Goal: Task Accomplishment & Management: Manage account settings

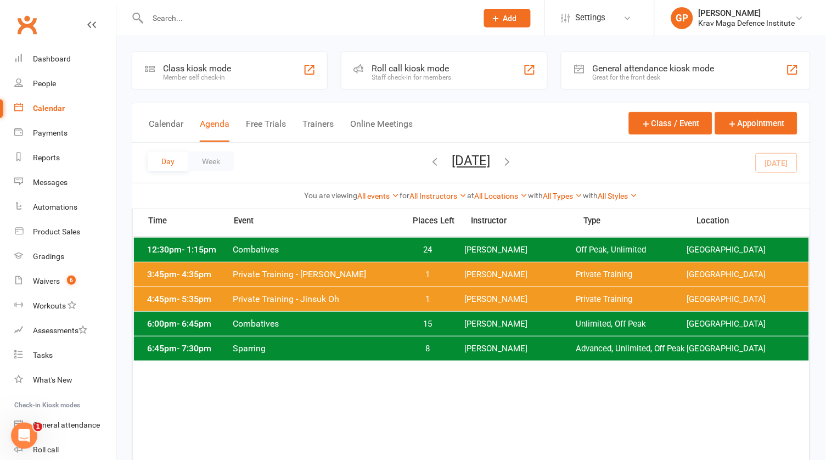
click at [286, 348] on span "Sparring" at bounding box center [316, 348] width 166 height 10
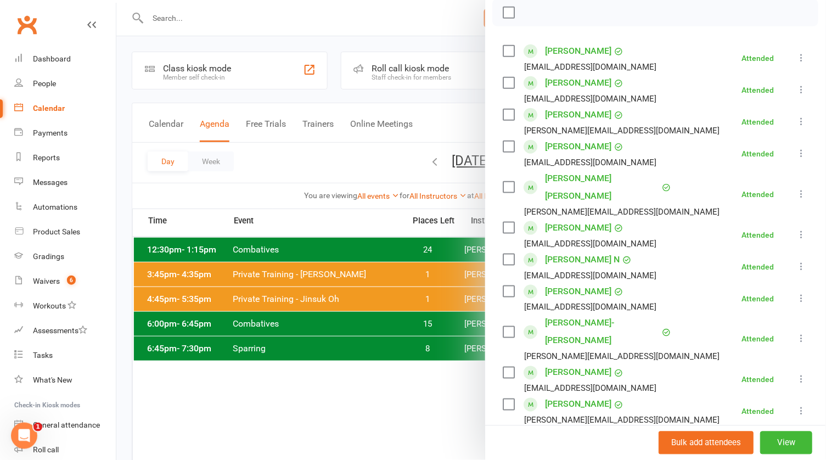
scroll to position [161, 0]
click at [802, 87] on icon at bounding box center [801, 90] width 11 height 11
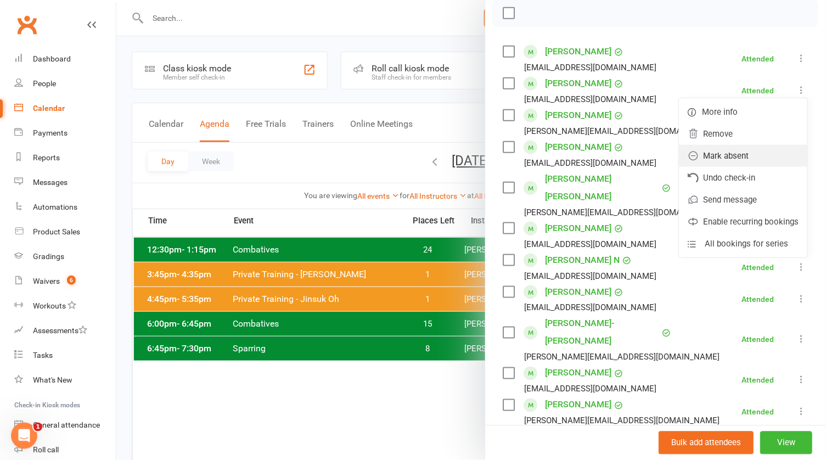
click at [752, 153] on link "Mark absent" at bounding box center [743, 156] width 128 height 22
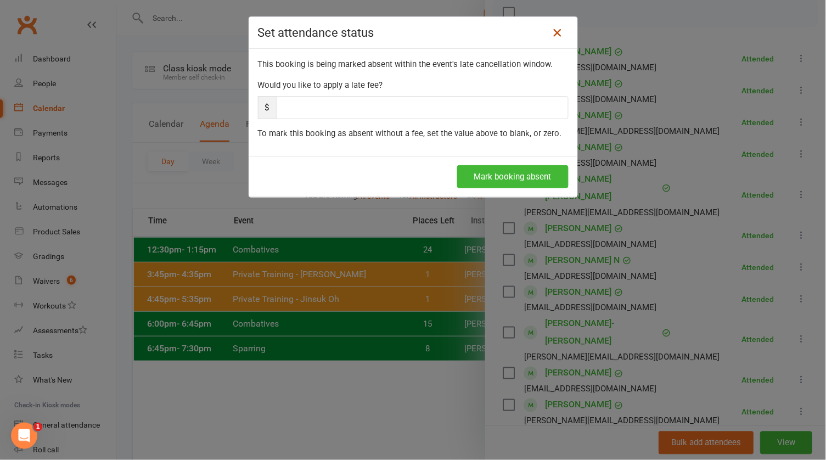
click at [555, 31] on icon at bounding box center [557, 32] width 13 height 13
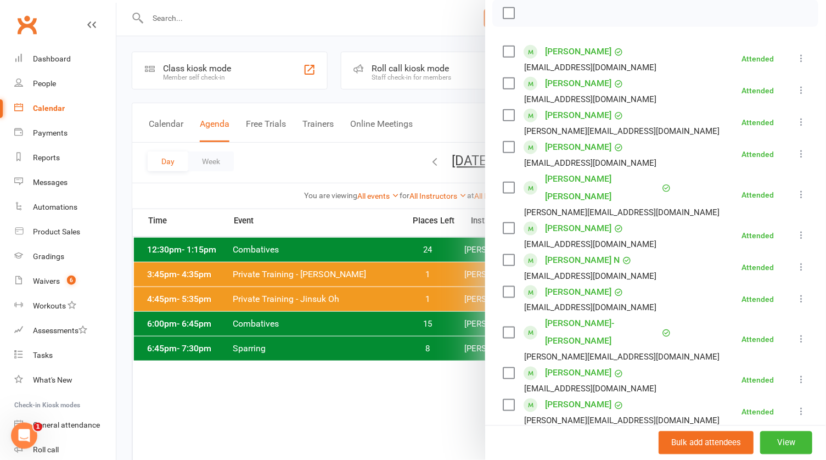
click at [799, 87] on icon at bounding box center [801, 90] width 11 height 11
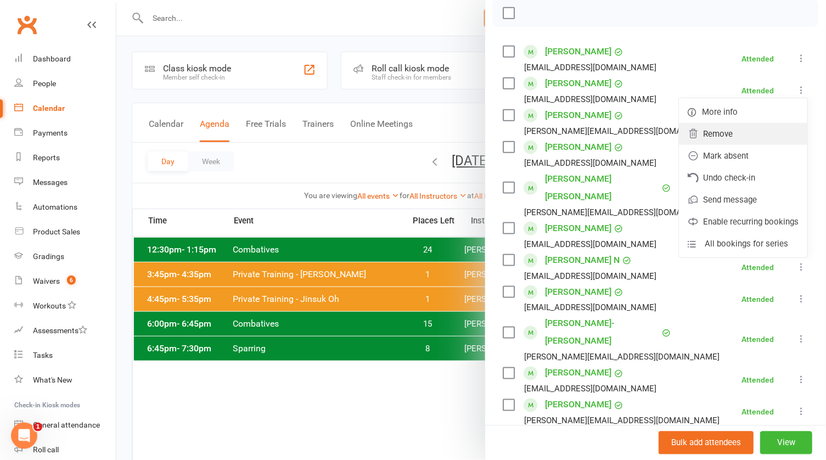
click at [726, 136] on link "Remove" at bounding box center [743, 134] width 128 height 22
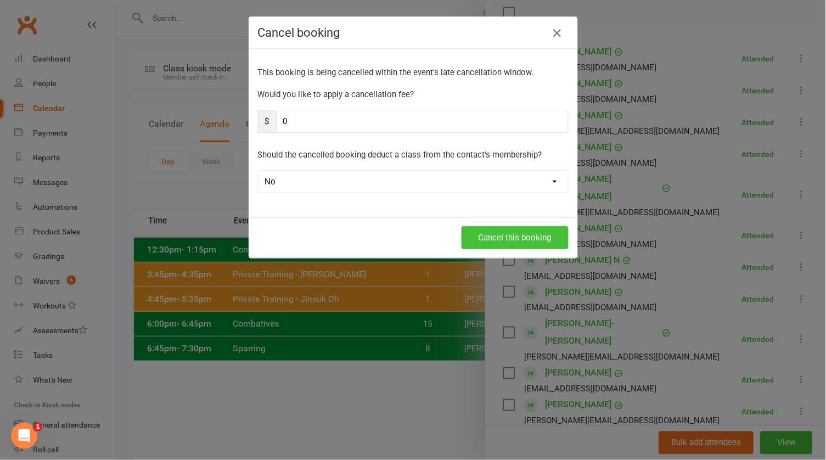
click at [532, 233] on button "Cancel this booking" at bounding box center [514, 237] width 107 height 23
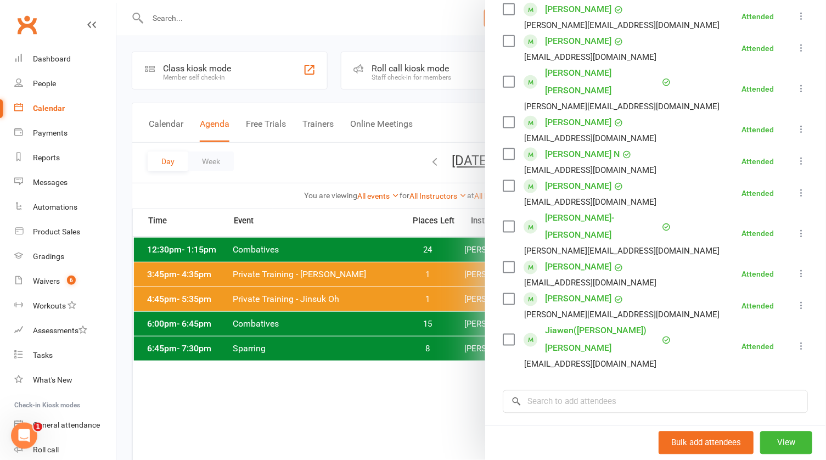
scroll to position [247, 0]
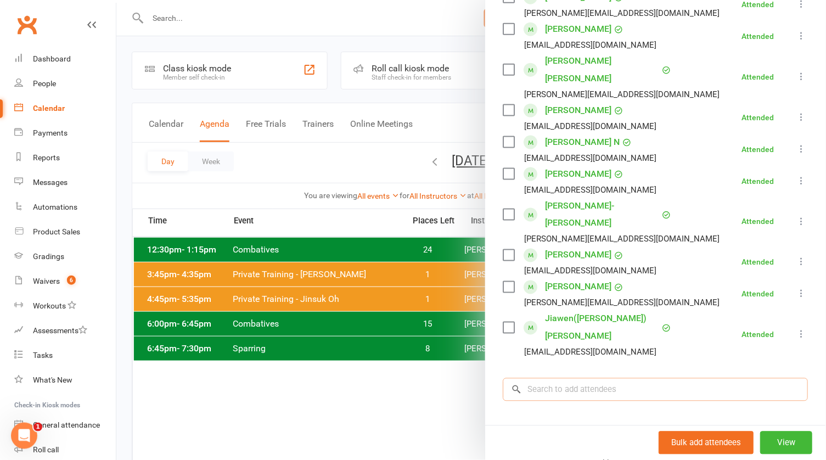
click at [561, 378] on input "search" at bounding box center [655, 389] width 305 height 23
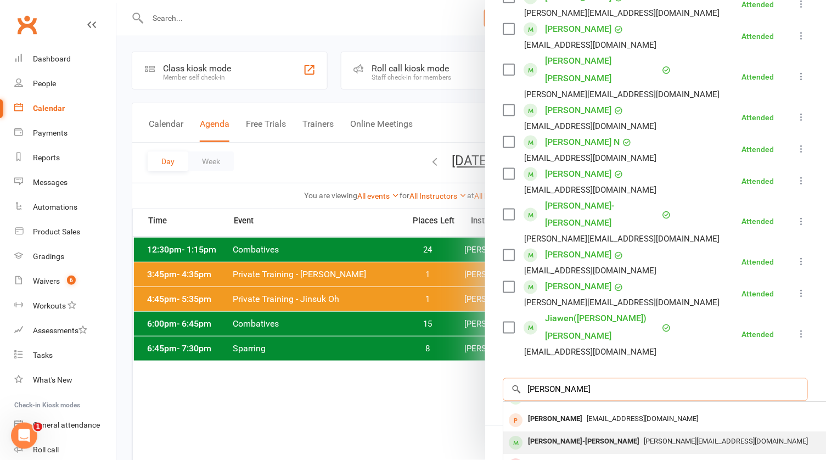
scroll to position [15, 0]
type input "[PERSON_NAME]"
click at [572, 434] on div "[PERSON_NAME]-[PERSON_NAME]" at bounding box center [584, 442] width 120 height 16
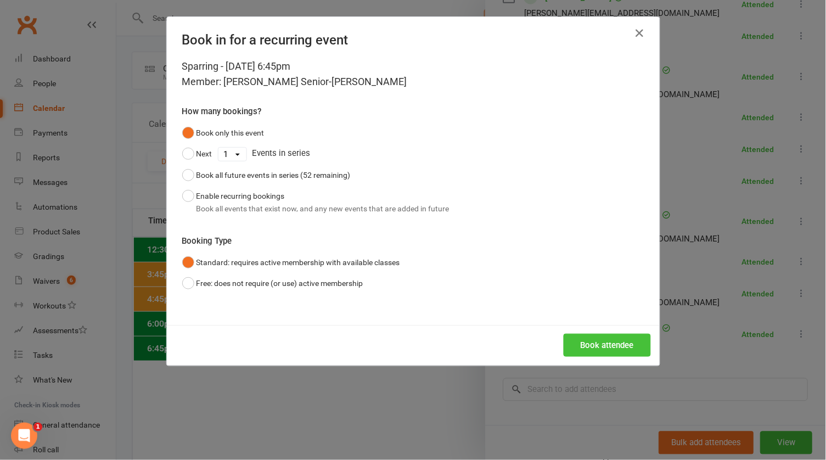
click at [610, 338] on button "Book attendee" at bounding box center [606, 345] width 87 height 23
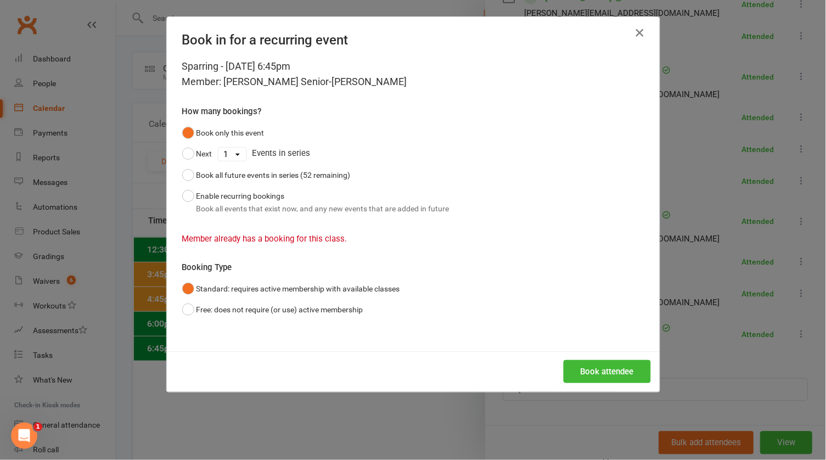
click at [640, 28] on icon "button" at bounding box center [639, 32] width 13 height 13
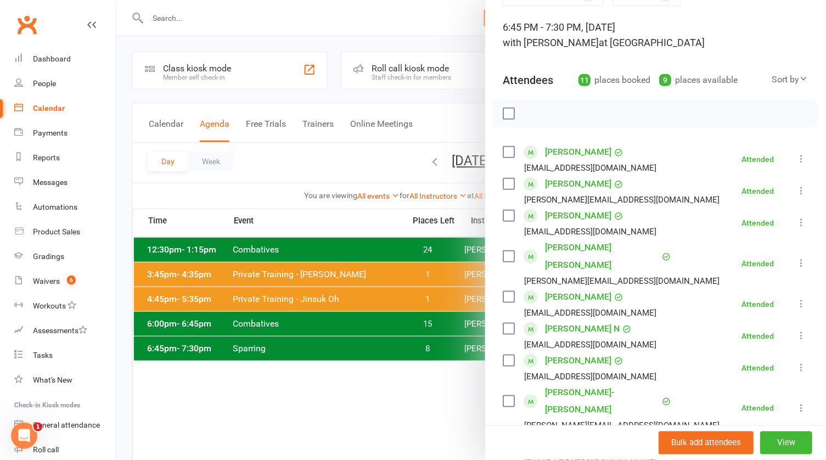
scroll to position [63, 0]
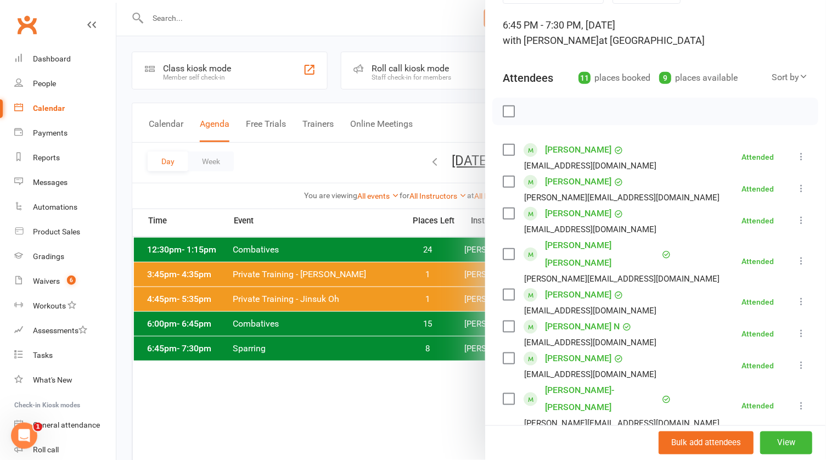
click at [306, 310] on div at bounding box center [470, 230] width 709 height 460
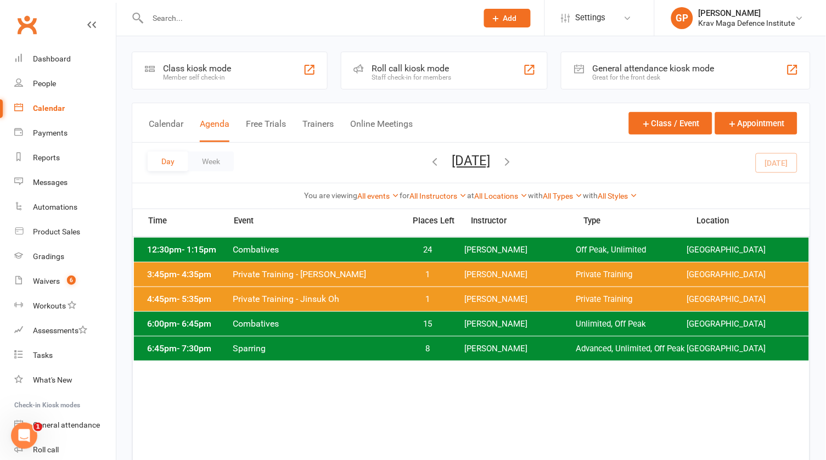
click at [295, 332] on div "6:00pm - 6:45pm Combatives 15 [PERSON_NAME] Unlimited, Off Peak [GEOGRAPHIC_DAT…" at bounding box center [471, 324] width 675 height 24
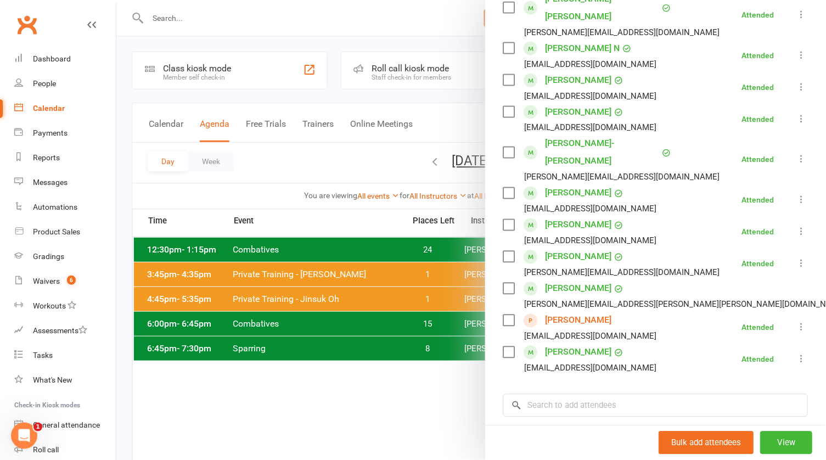
scroll to position [347, 0]
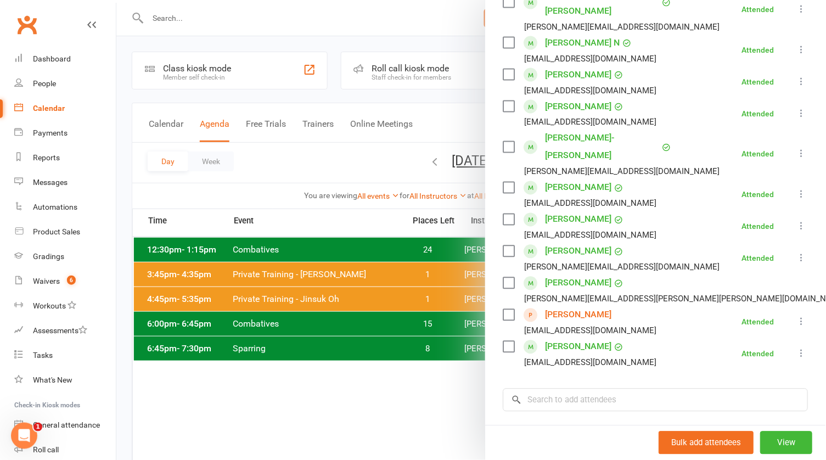
click at [800, 317] on icon at bounding box center [801, 322] width 11 height 11
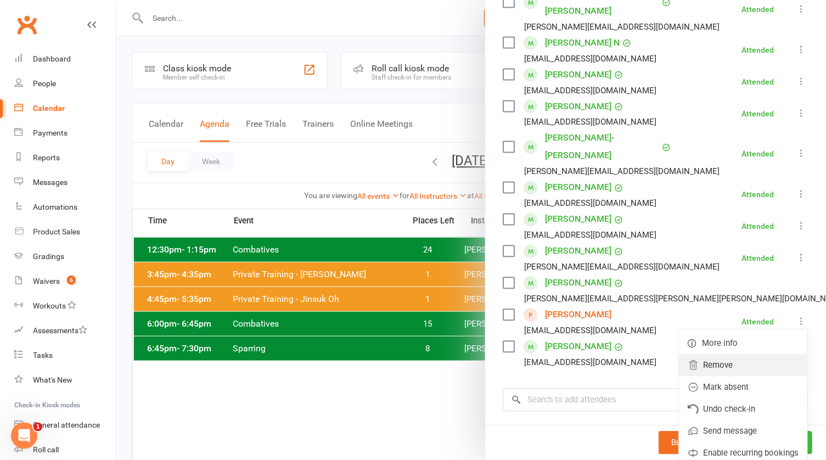
click at [741, 354] on link "Remove" at bounding box center [743, 365] width 128 height 22
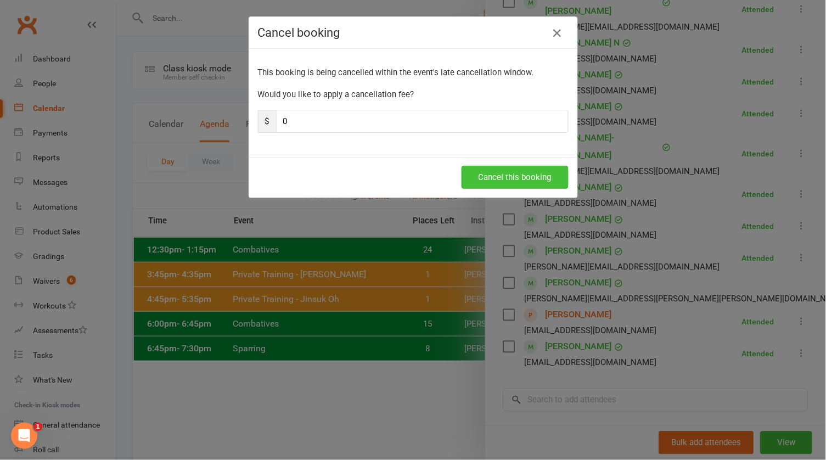
click at [502, 180] on button "Cancel this booking" at bounding box center [514, 177] width 107 height 23
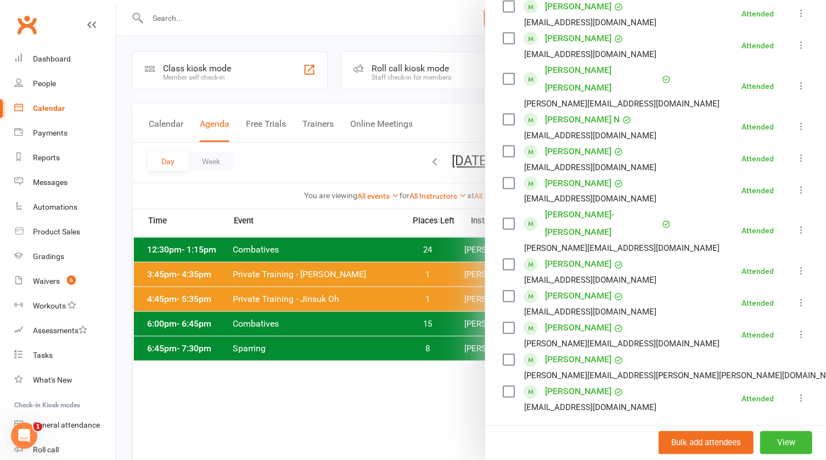
scroll to position [232, 0]
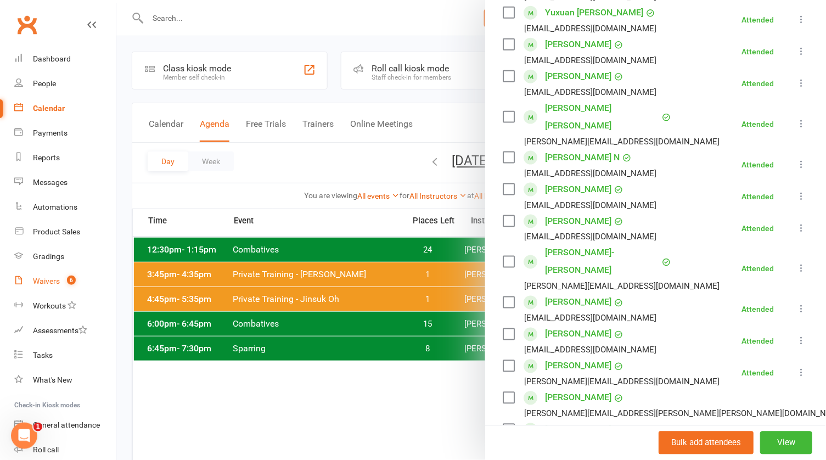
click at [60, 287] on link "Waivers 6" at bounding box center [64, 281] width 101 height 25
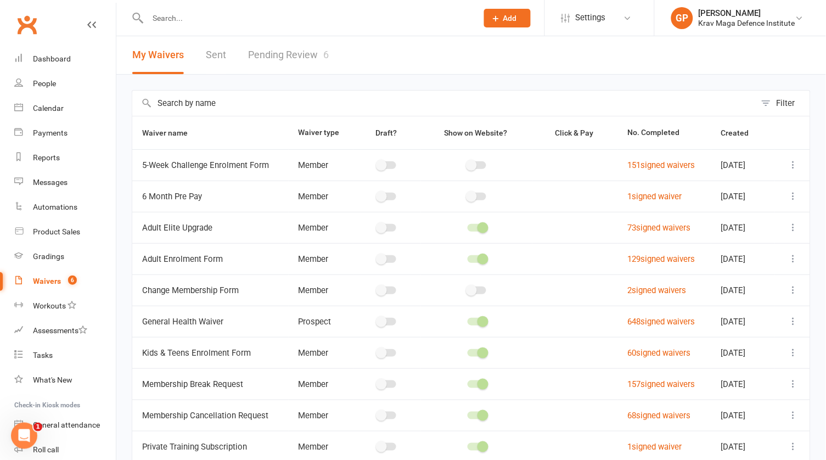
click at [282, 45] on link "Pending Review 6" at bounding box center [288, 55] width 81 height 38
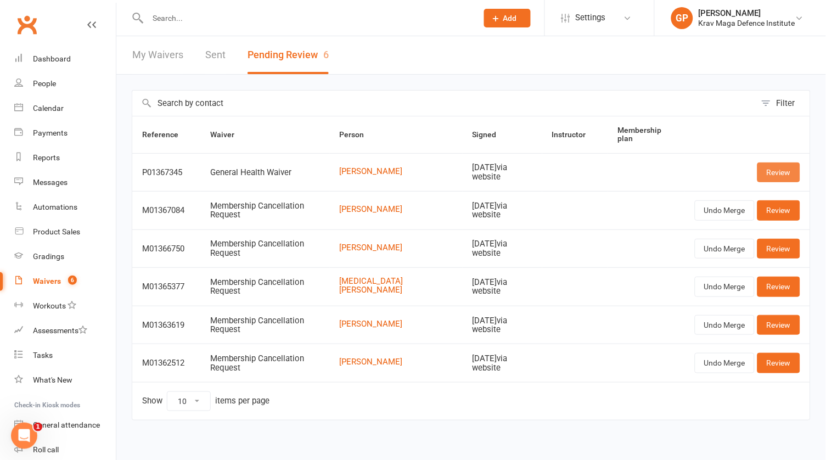
click at [766, 164] on link "Review" at bounding box center [778, 172] width 43 height 20
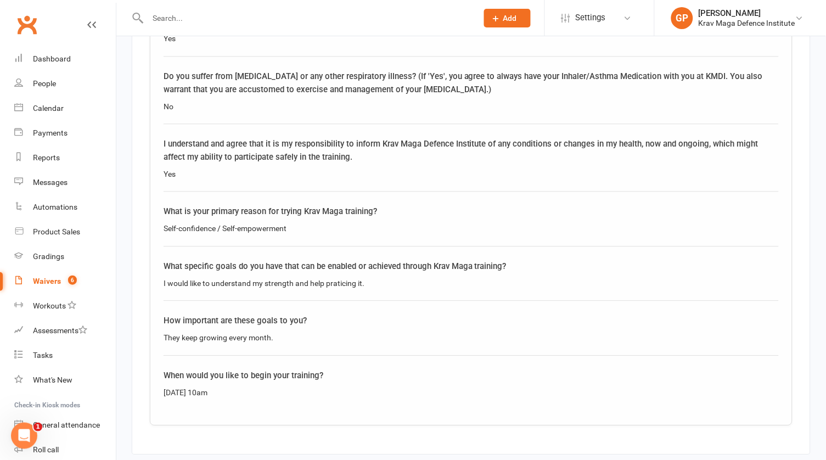
scroll to position [1484, 0]
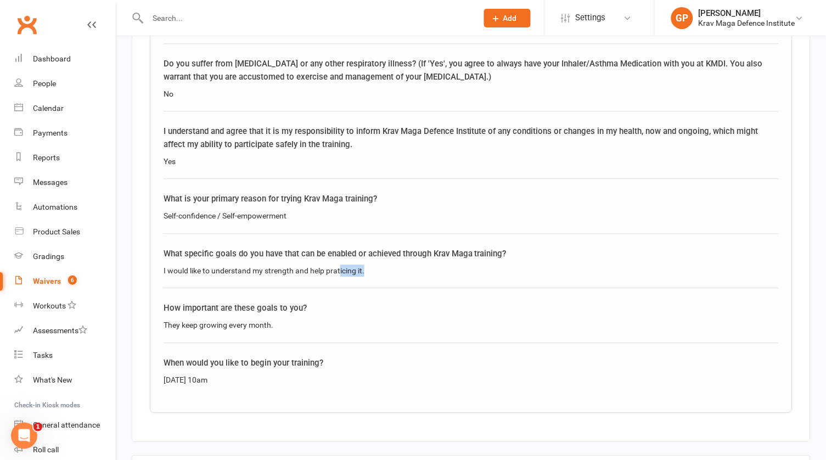
drag, startPoint x: 372, startPoint y: 257, endPoint x: 330, endPoint y: 257, distance: 42.2
click at [330, 264] on div "I would like to understand my strength and help praticing it." at bounding box center [470, 270] width 615 height 12
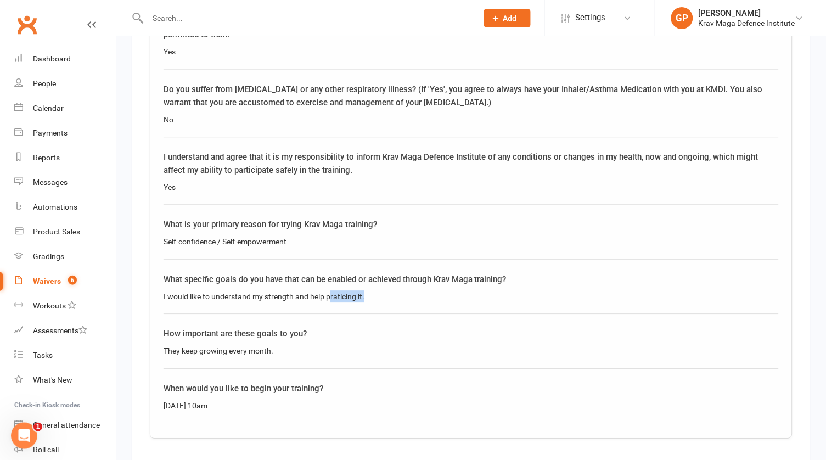
scroll to position [1673, 0]
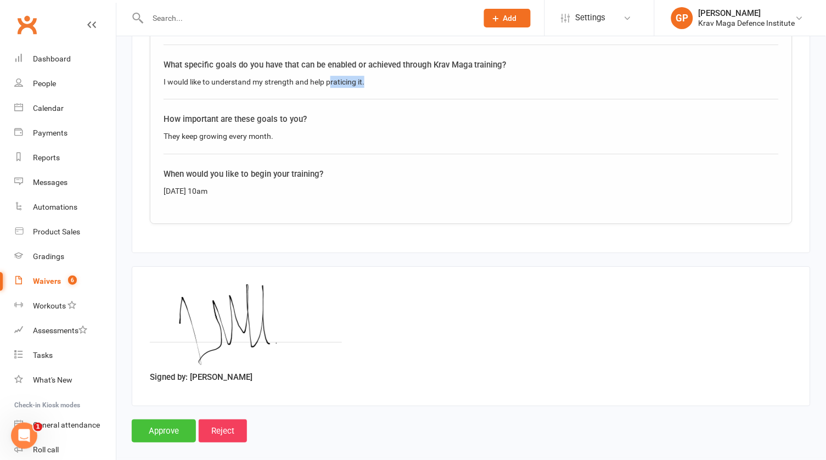
click at [163, 419] on input "Approve" at bounding box center [164, 430] width 64 height 23
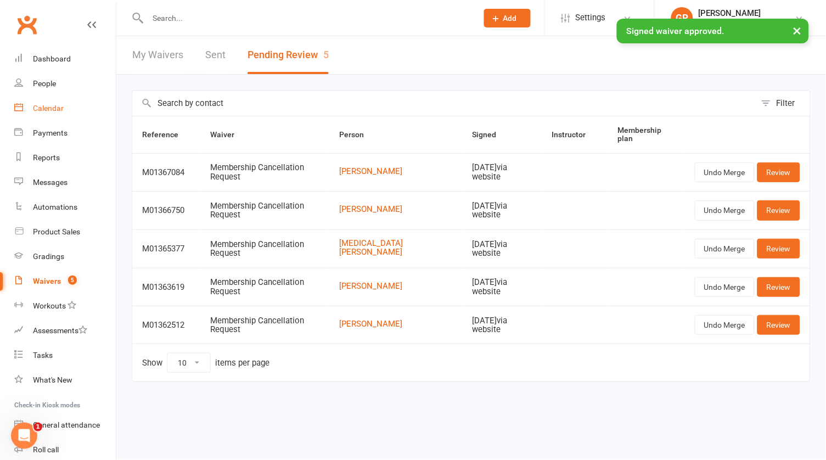
click at [49, 110] on div "Calendar" at bounding box center [48, 108] width 31 height 9
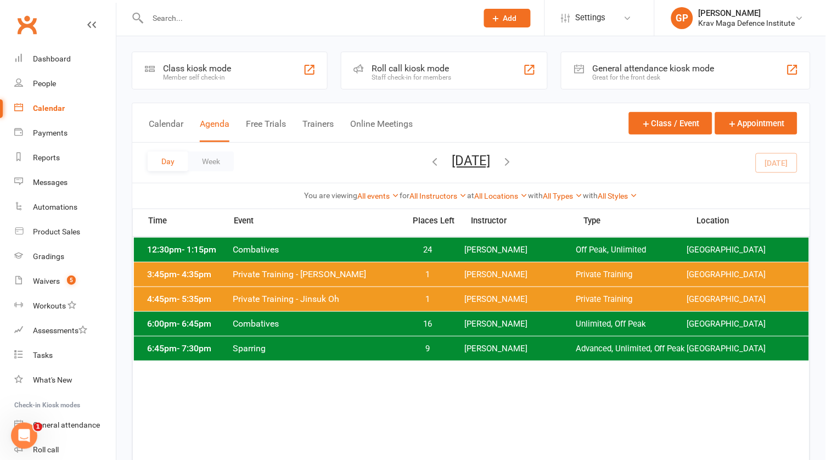
click at [513, 159] on icon "button" at bounding box center [507, 161] width 12 height 12
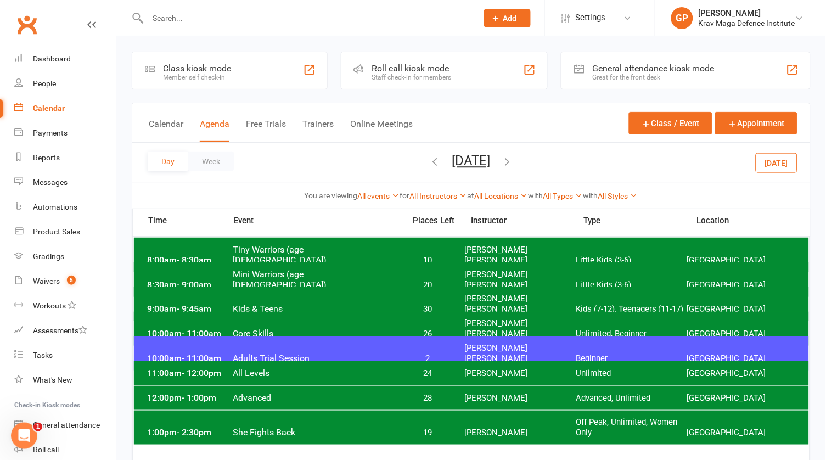
click at [392, 353] on span "Adults Trial Session" at bounding box center [316, 358] width 166 height 10
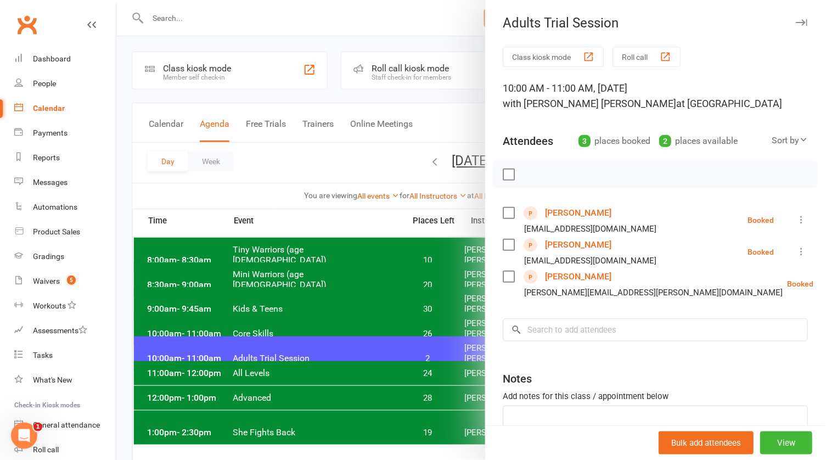
click at [413, 344] on div at bounding box center [470, 230] width 709 height 460
